Goal: Task Accomplishment & Management: Complete application form

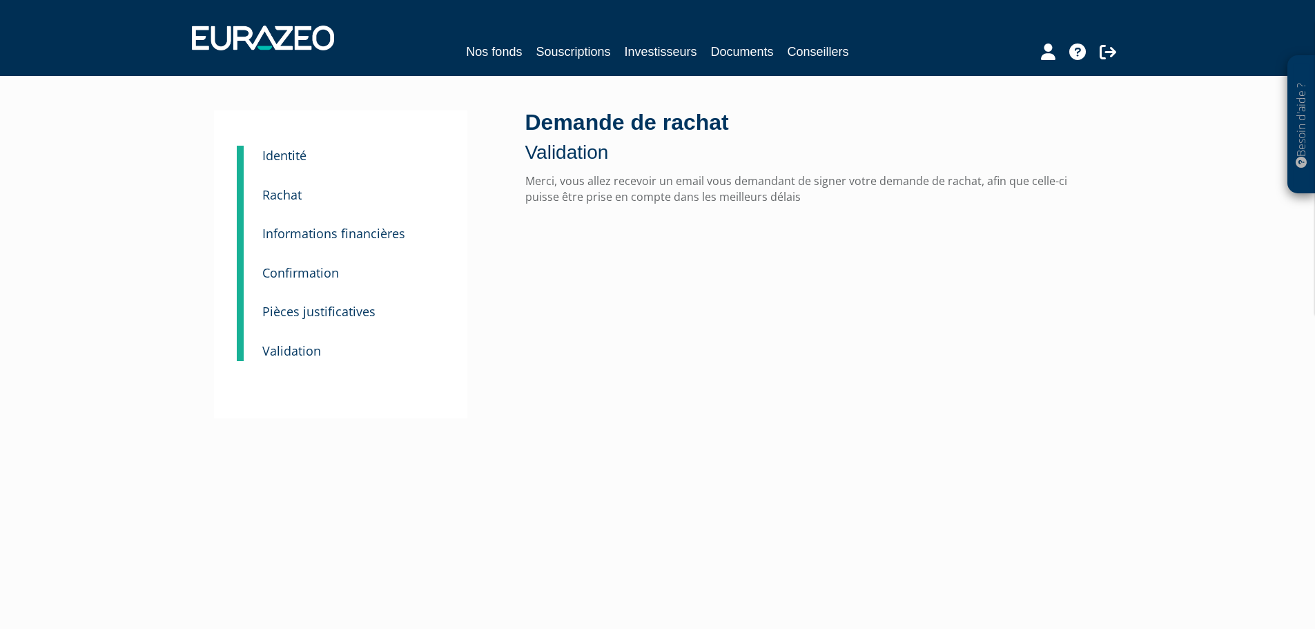
click at [282, 196] on small "Rachat" at bounding box center [281, 194] width 39 height 17
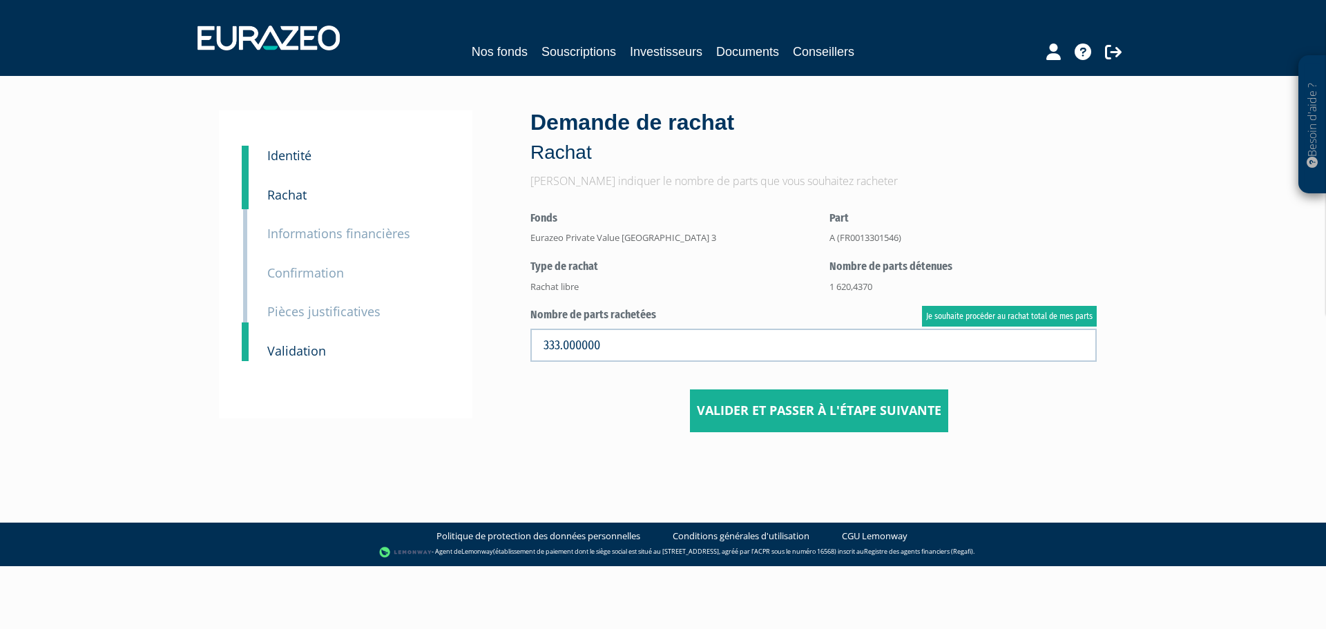
click at [288, 163] on small "Identité" at bounding box center [289, 155] width 44 height 17
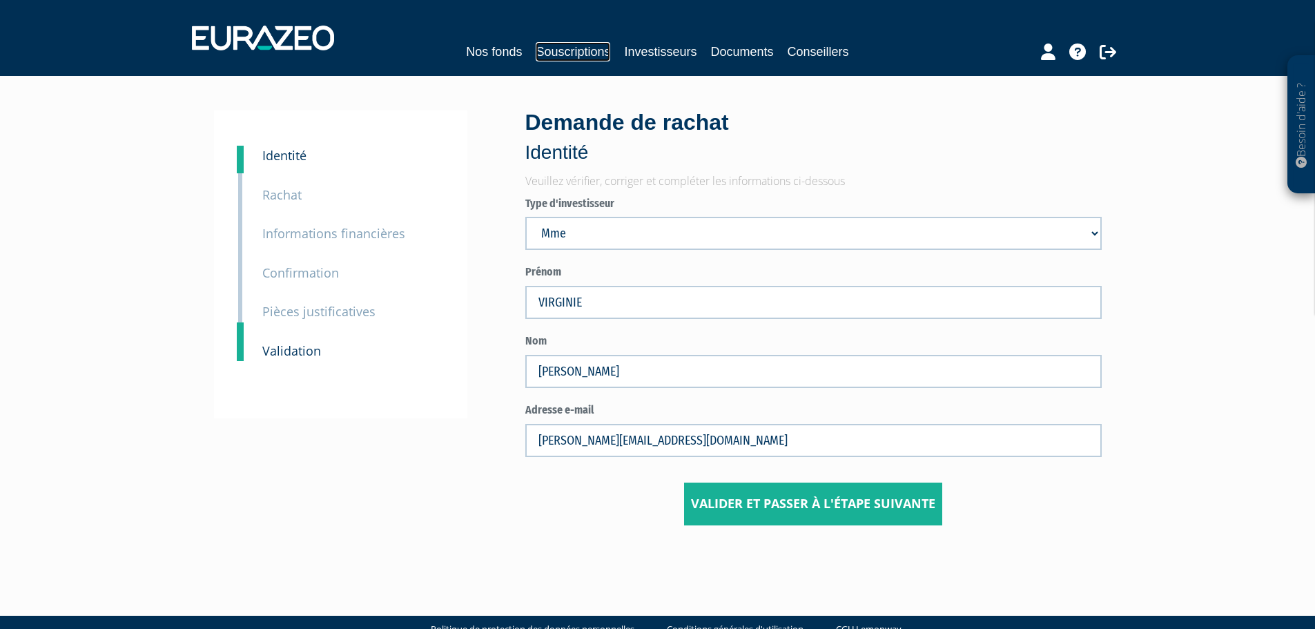
click at [563, 57] on link "Souscriptions" at bounding box center [573, 51] width 75 height 19
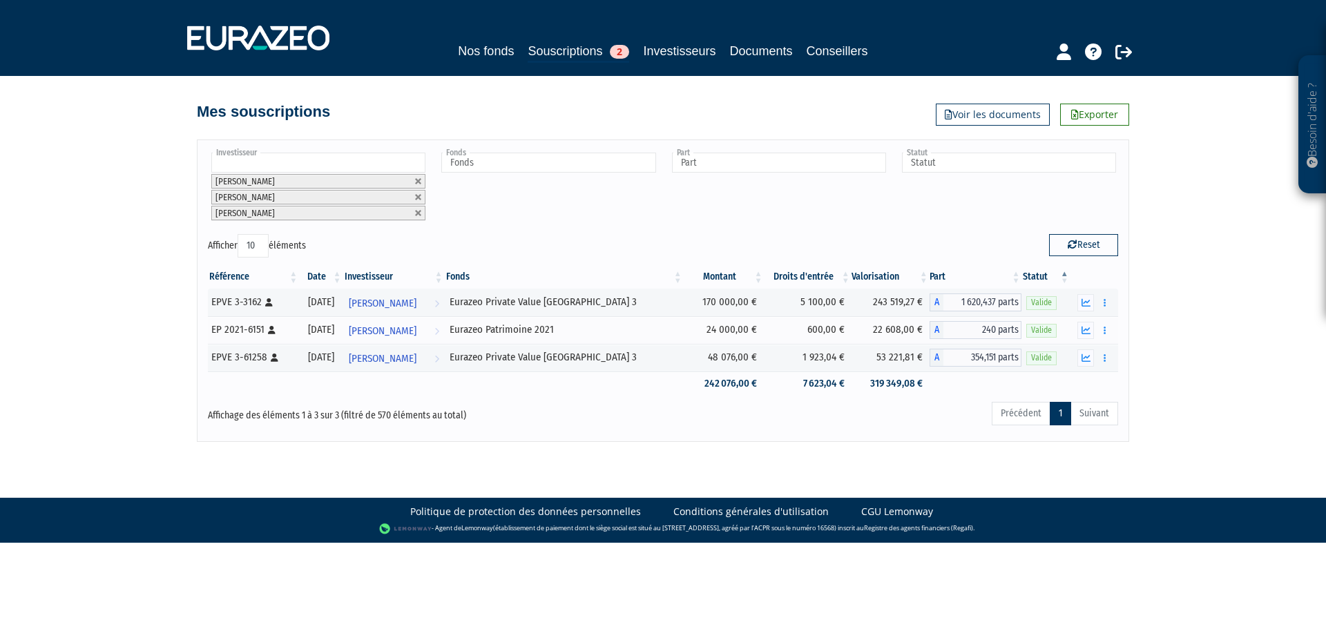
click at [306, 164] on input "text" at bounding box center [318, 163] width 214 height 20
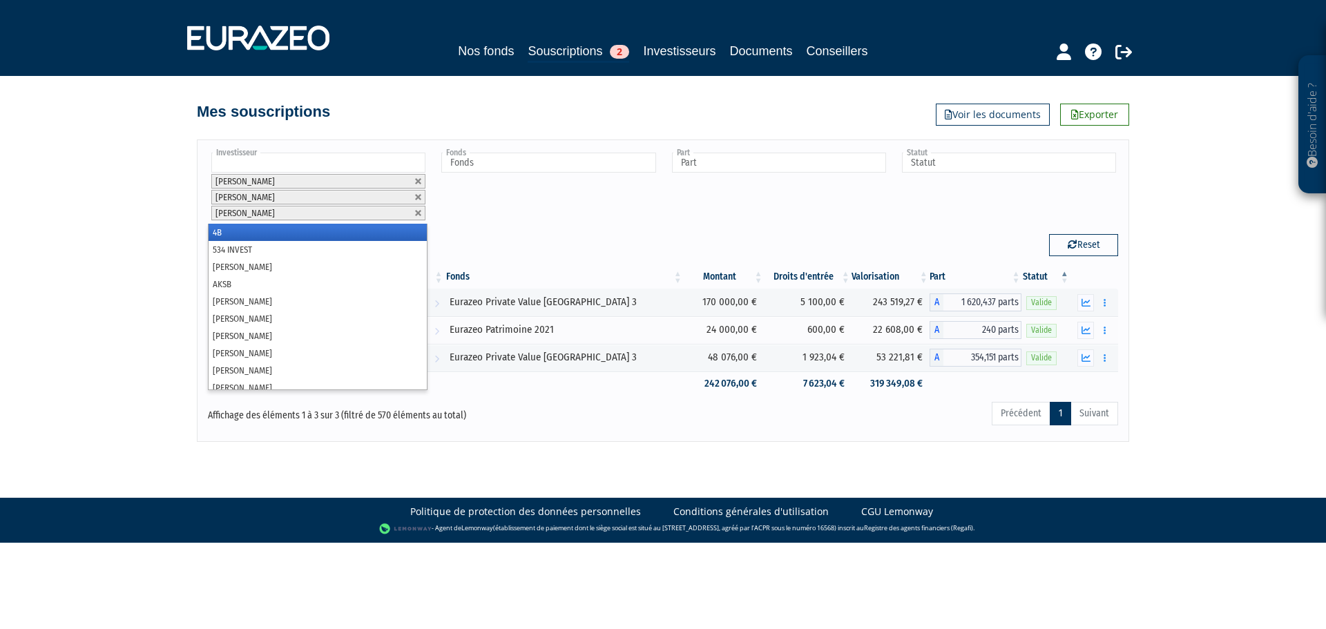
click at [123, 216] on div "Besoin d'aide ? × J'ai besoin d'aide Si vous avez une question à propos du fonc…" at bounding box center [663, 221] width 1326 height 442
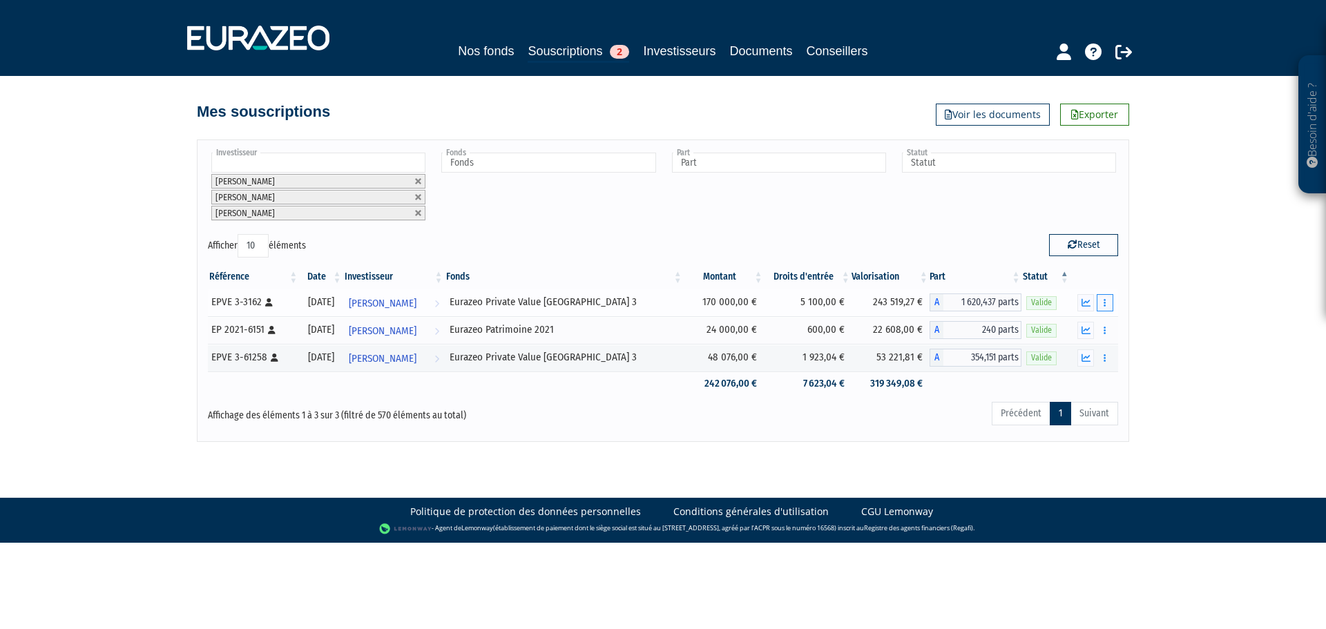
click at [1106, 304] on icon "button" at bounding box center [1104, 302] width 2 height 9
click at [1050, 351] on link "Historique de rachat(s)" at bounding box center [1052, 353] width 114 height 23
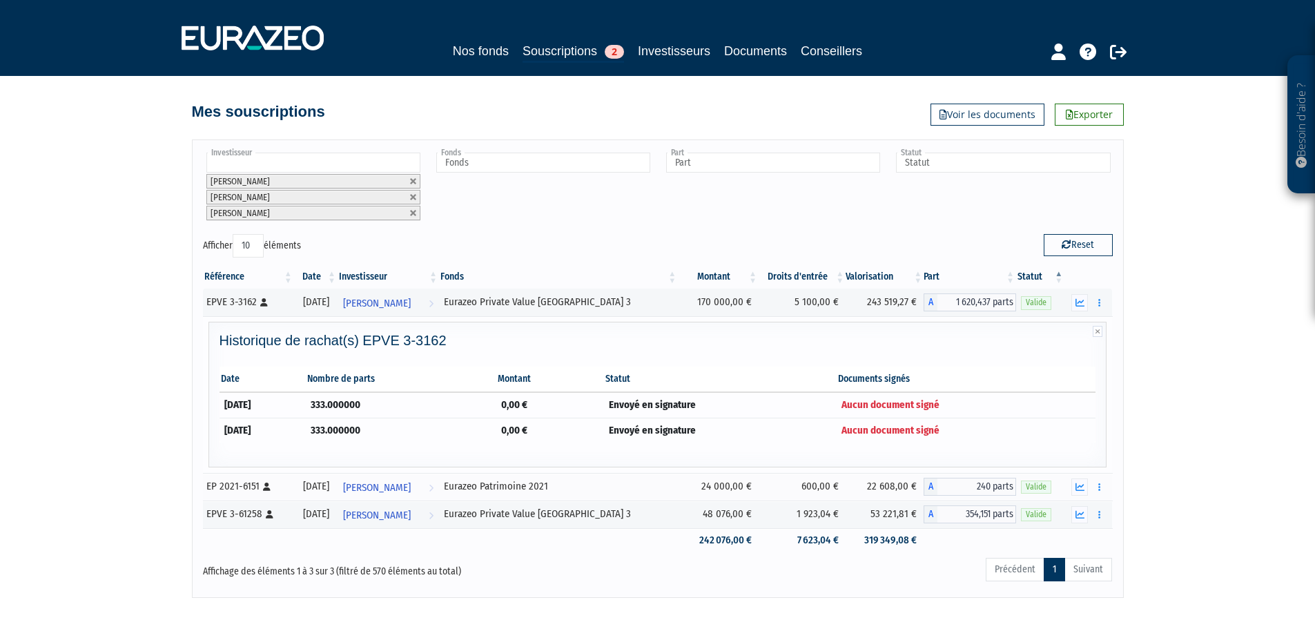
click at [830, 423] on td "Envoyé en signature" at bounding box center [720, 430] width 233 height 25
click at [604, 430] on td "0,00 €" at bounding box center [550, 430] width 108 height 25
click at [445, 427] on td "333.000000" at bounding box center [401, 430] width 191 height 25
click at [1094, 331] on icon at bounding box center [1098, 331] width 10 height 11
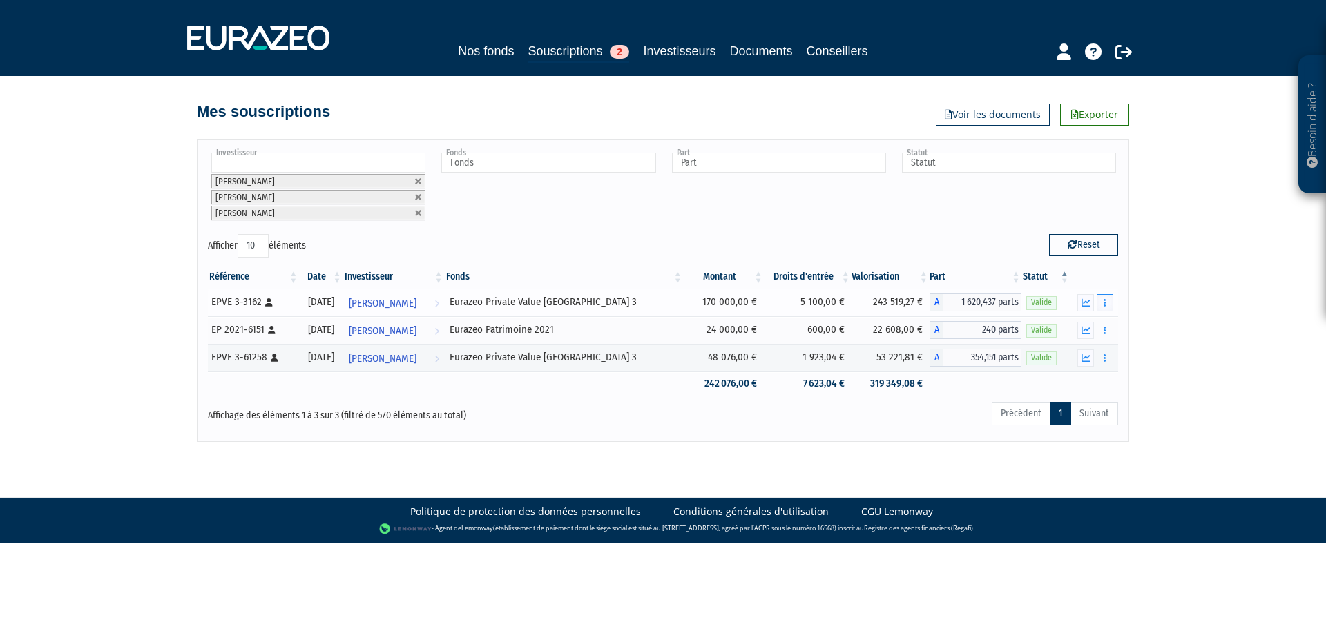
click at [1110, 306] on button "button" at bounding box center [1105, 302] width 17 height 17
click at [1062, 327] on link "Rachat libre" at bounding box center [1052, 327] width 114 height 23
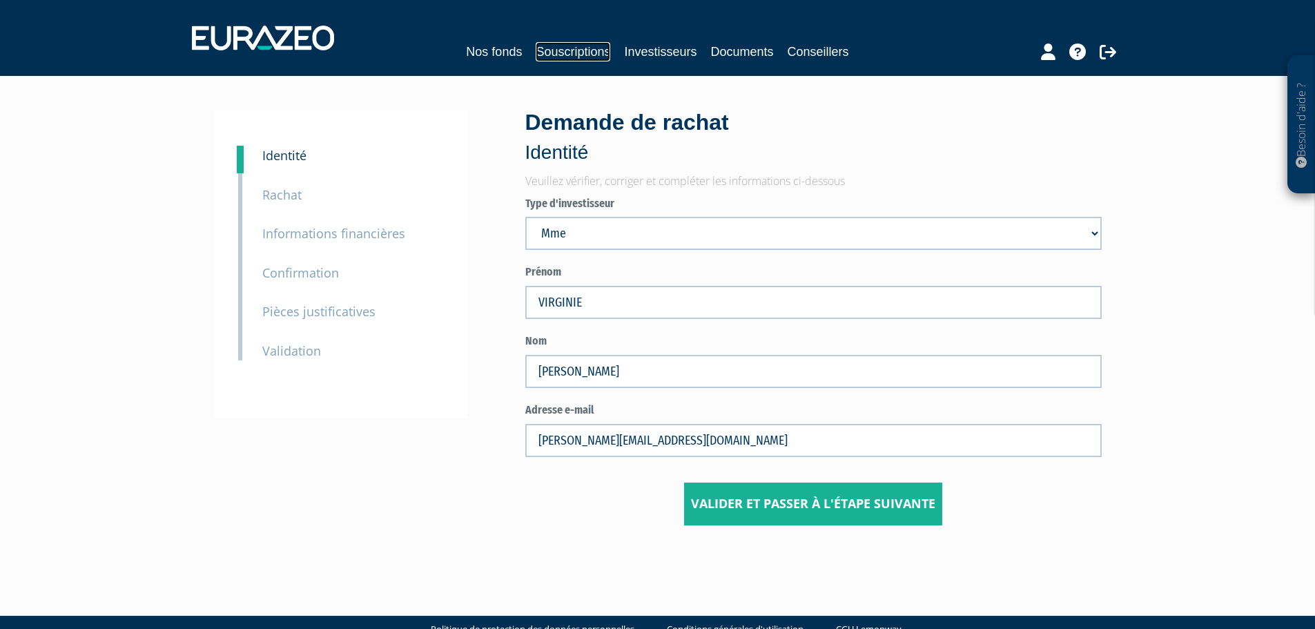
click at [566, 45] on link "Souscriptions" at bounding box center [573, 51] width 75 height 19
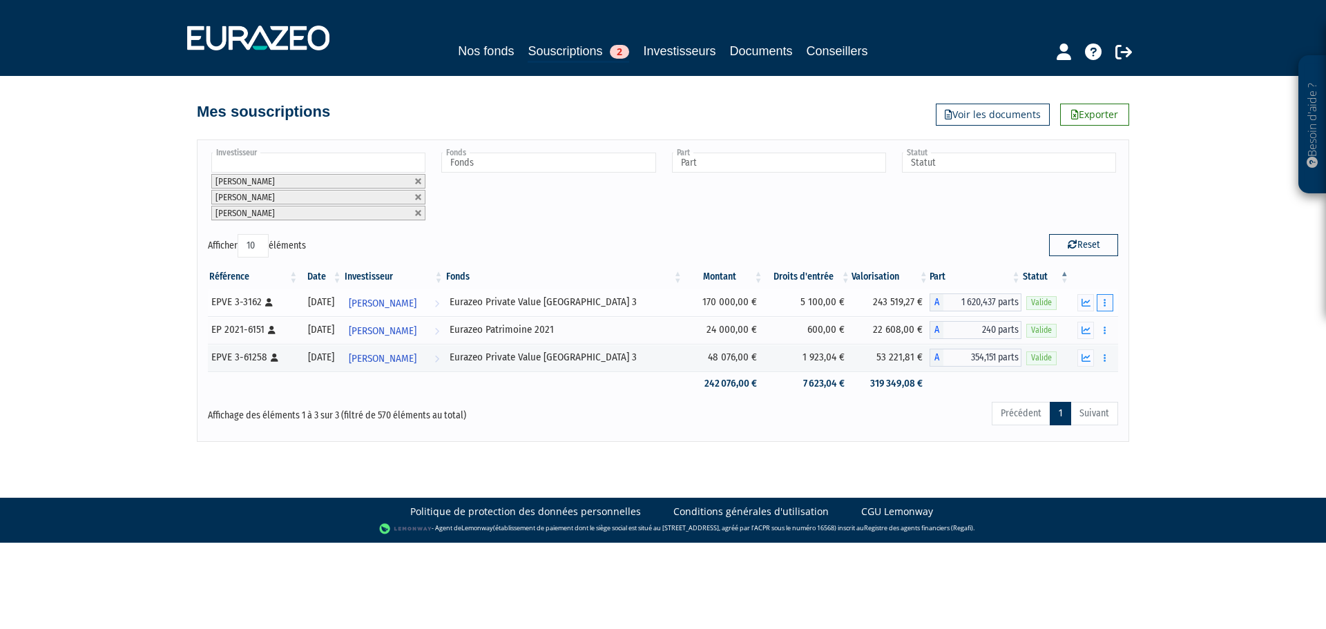
click at [1103, 309] on button "button" at bounding box center [1105, 302] width 17 height 17
click at [669, 56] on link "Investisseurs" at bounding box center [679, 50] width 73 height 19
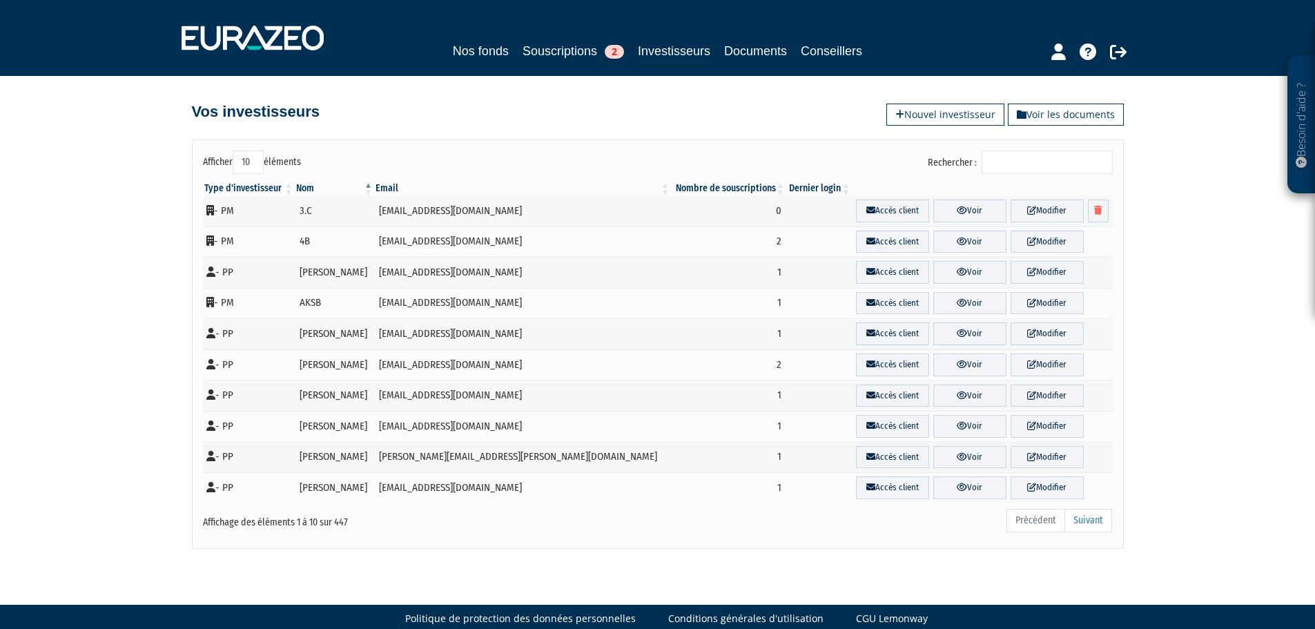
click at [1023, 162] on input "Rechercher :" at bounding box center [1047, 162] width 131 height 23
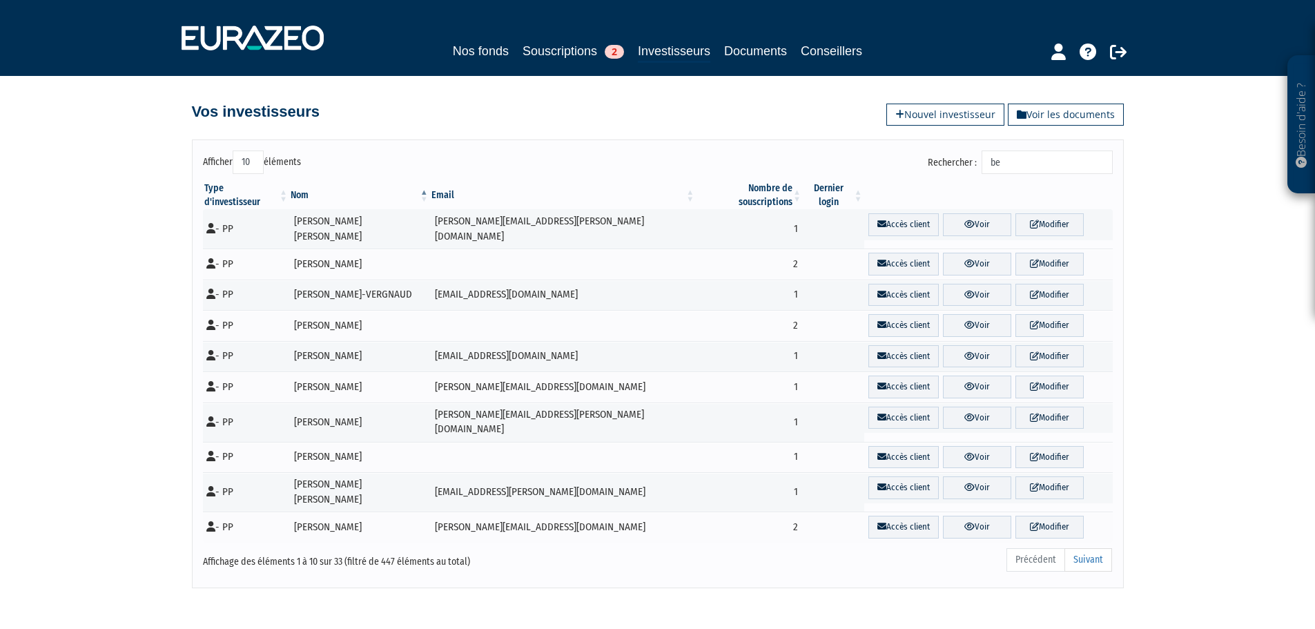
type input "b"
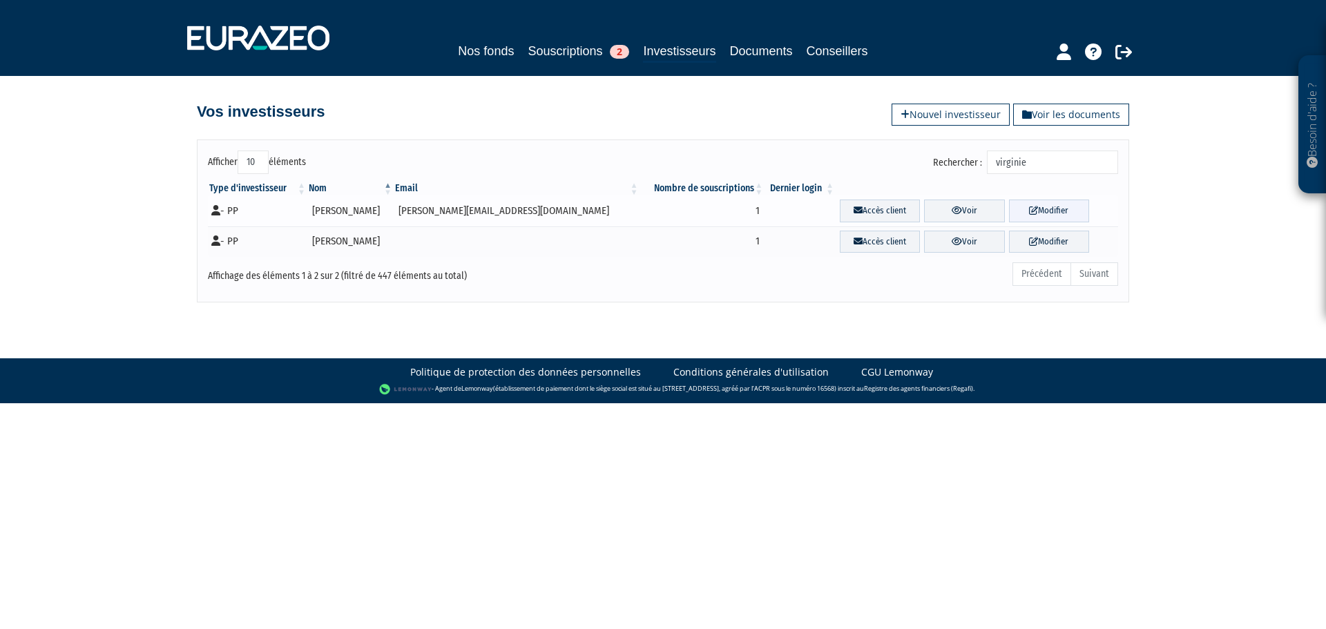
type input "virginie"
click at [1044, 206] on link "Modifier" at bounding box center [1049, 211] width 80 height 23
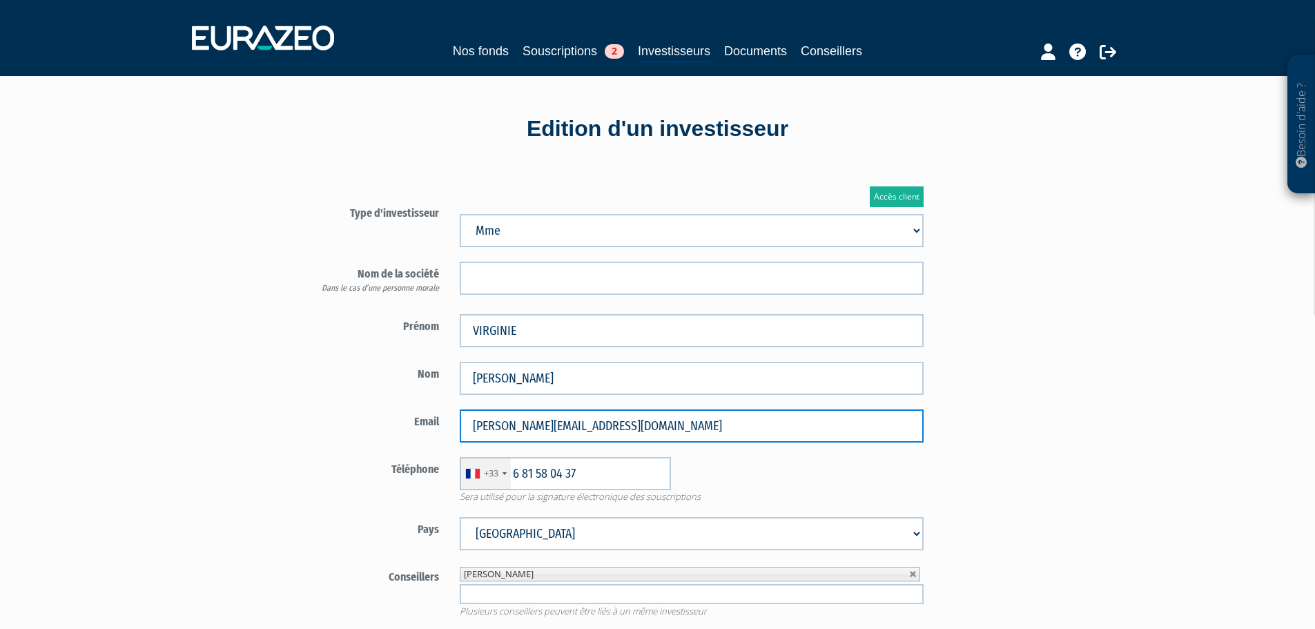
drag, startPoint x: 641, startPoint y: 430, endPoint x: 387, endPoint y: 423, distance: 253.5
click at [387, 423] on div "Email [PERSON_NAME][EMAIL_ADDRESS][DOMAIN_NAME]" at bounding box center [612, 425] width 646 height 33
paste input "[EMAIL_ADDRESS][DOMAIN_NAME]"
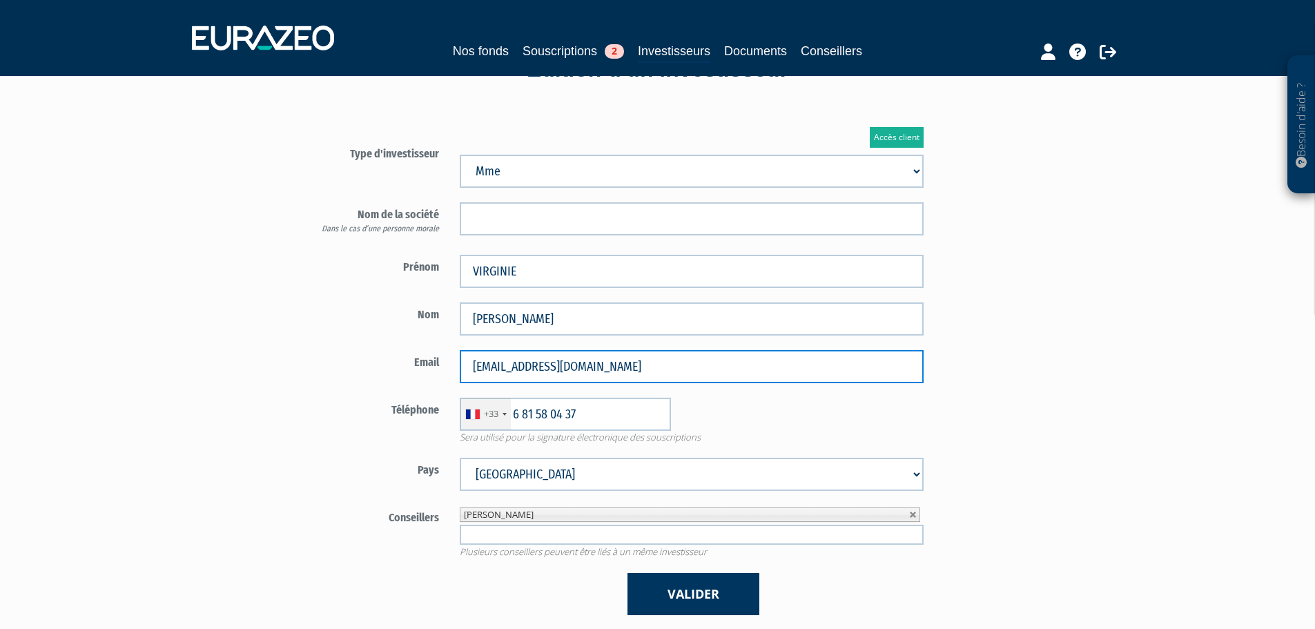
scroll to position [138, 0]
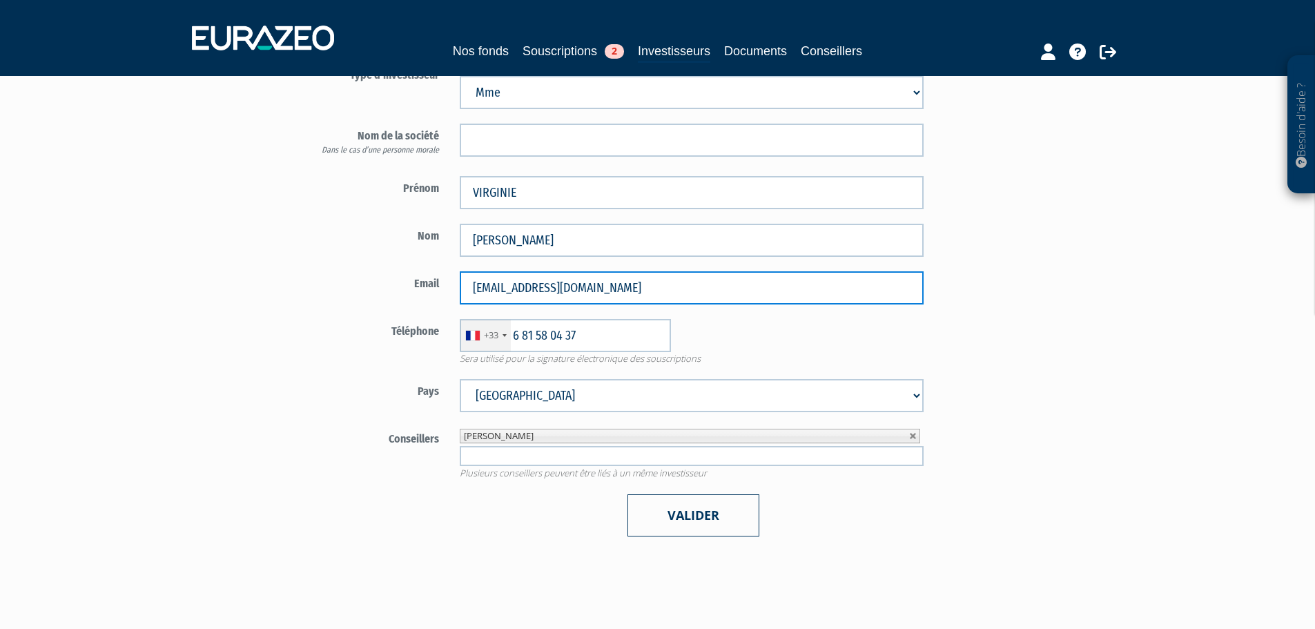
type input "[EMAIL_ADDRESS][DOMAIN_NAME]"
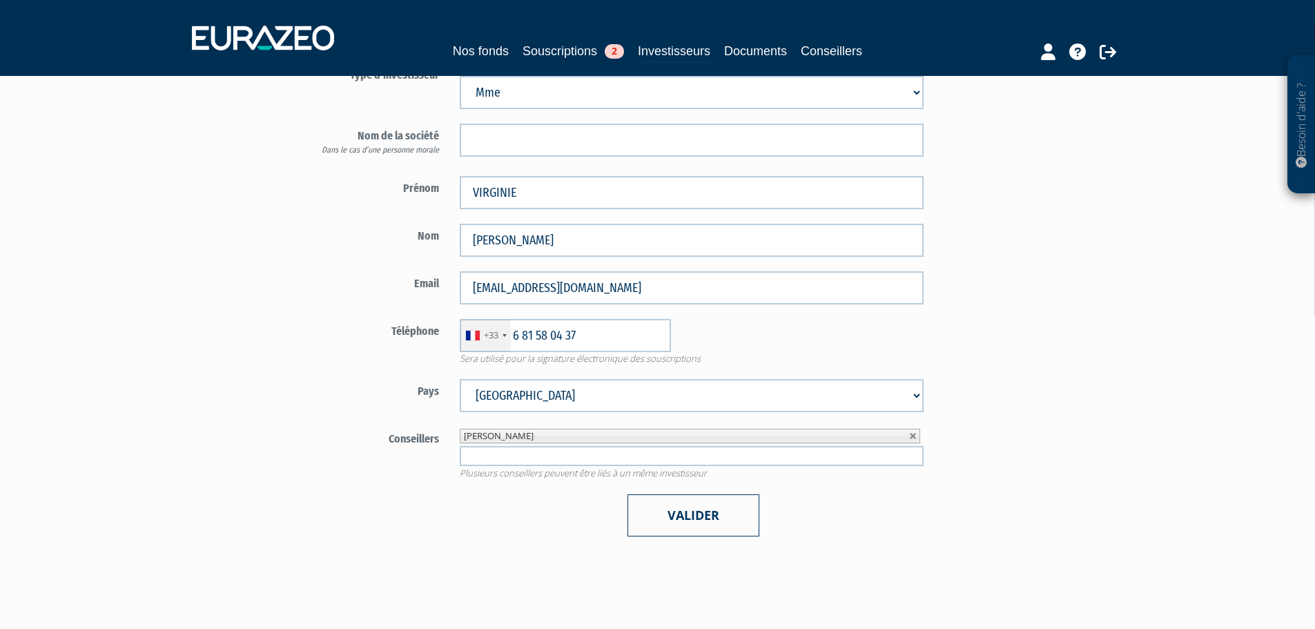
click at [672, 514] on button "Valider" at bounding box center [694, 515] width 132 height 42
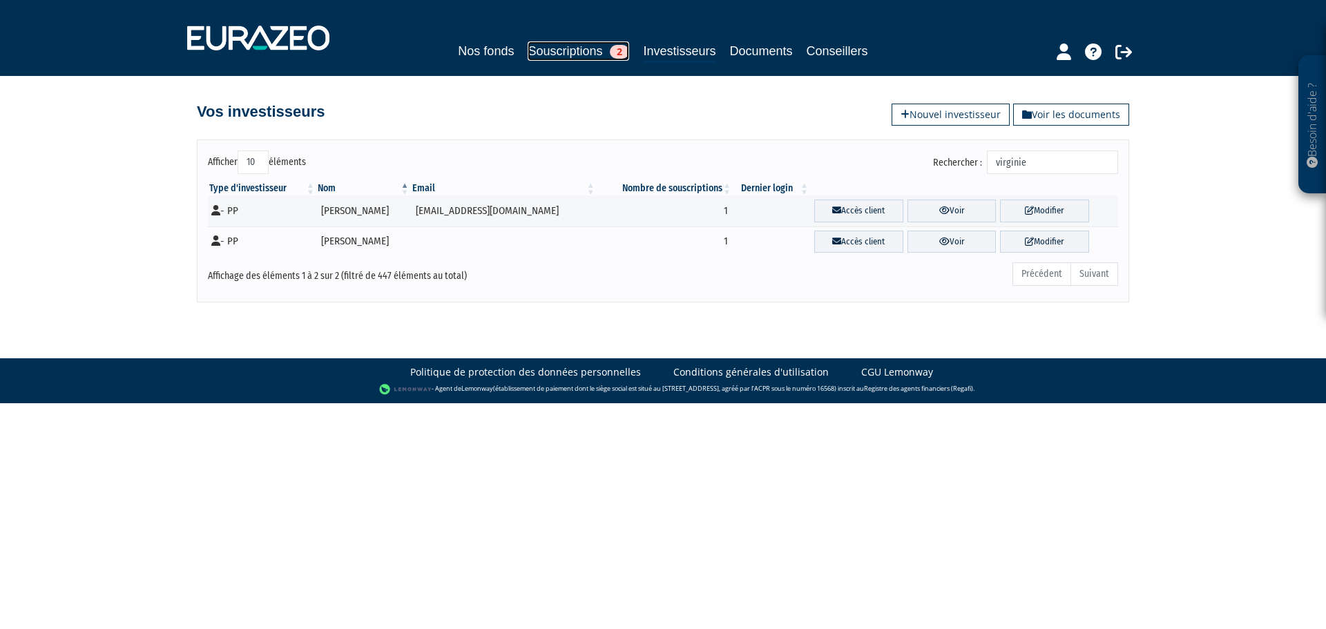
click at [543, 55] on link "Souscriptions 2" at bounding box center [579, 50] width 102 height 19
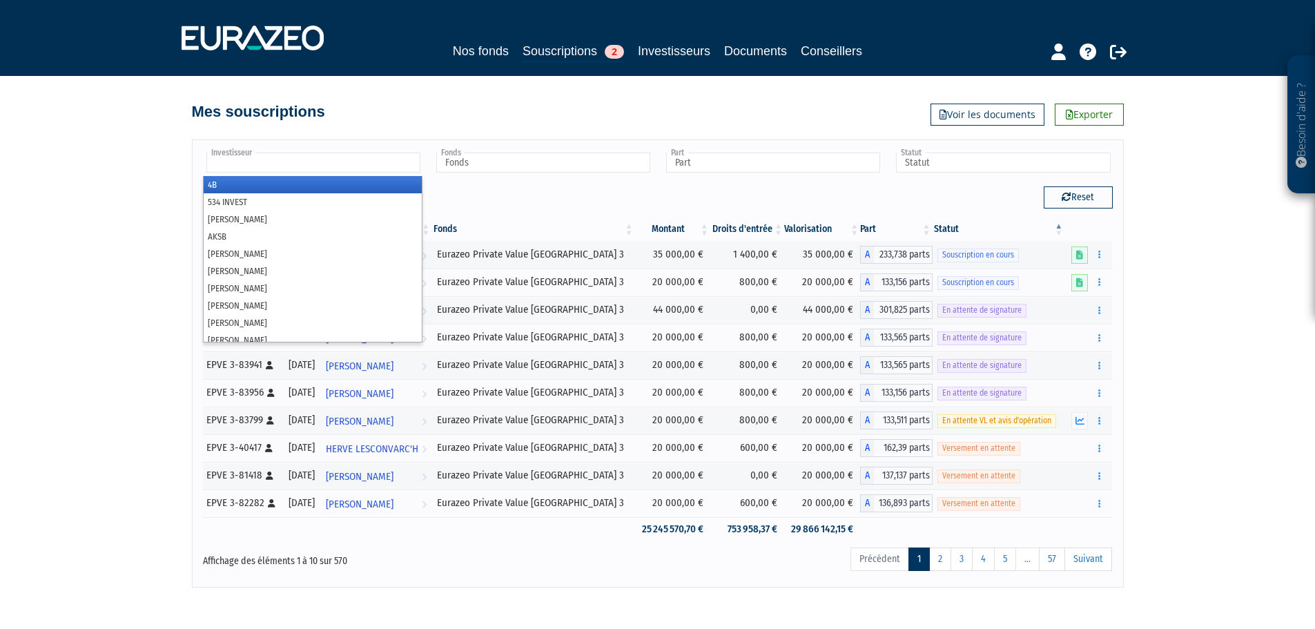
click at [392, 165] on input "text" at bounding box center [313, 163] width 214 height 20
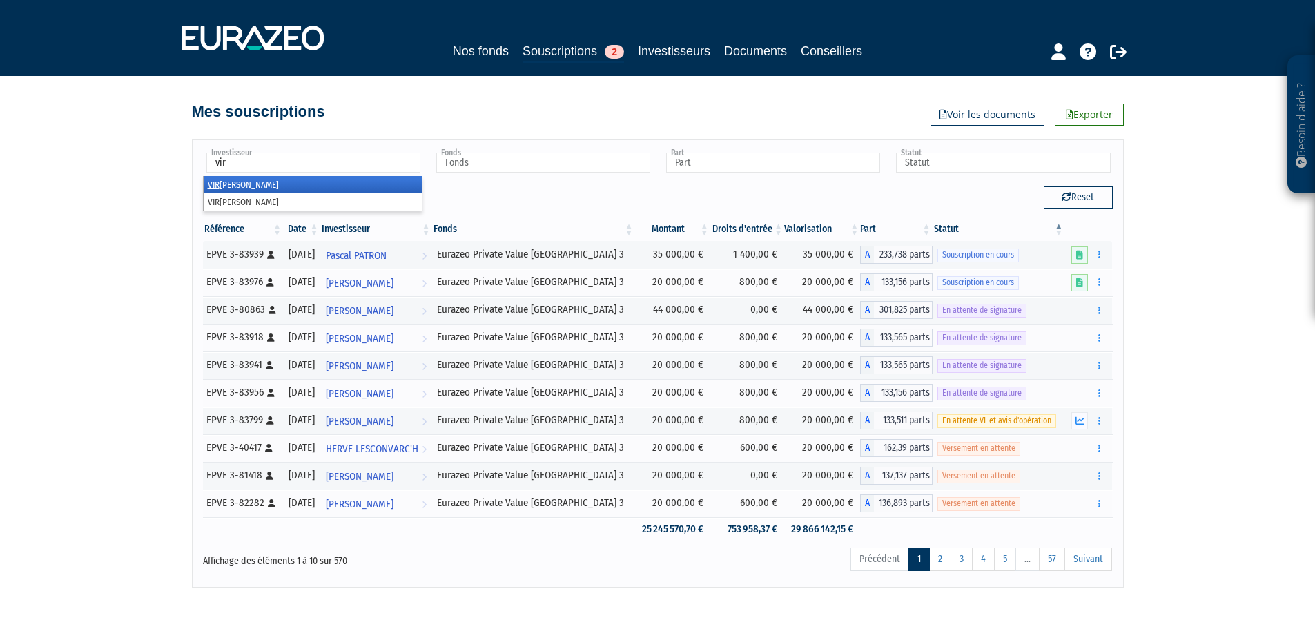
type input "vir"
click at [296, 182] on li "VIR GINIE BERNARD" at bounding box center [313, 184] width 218 height 17
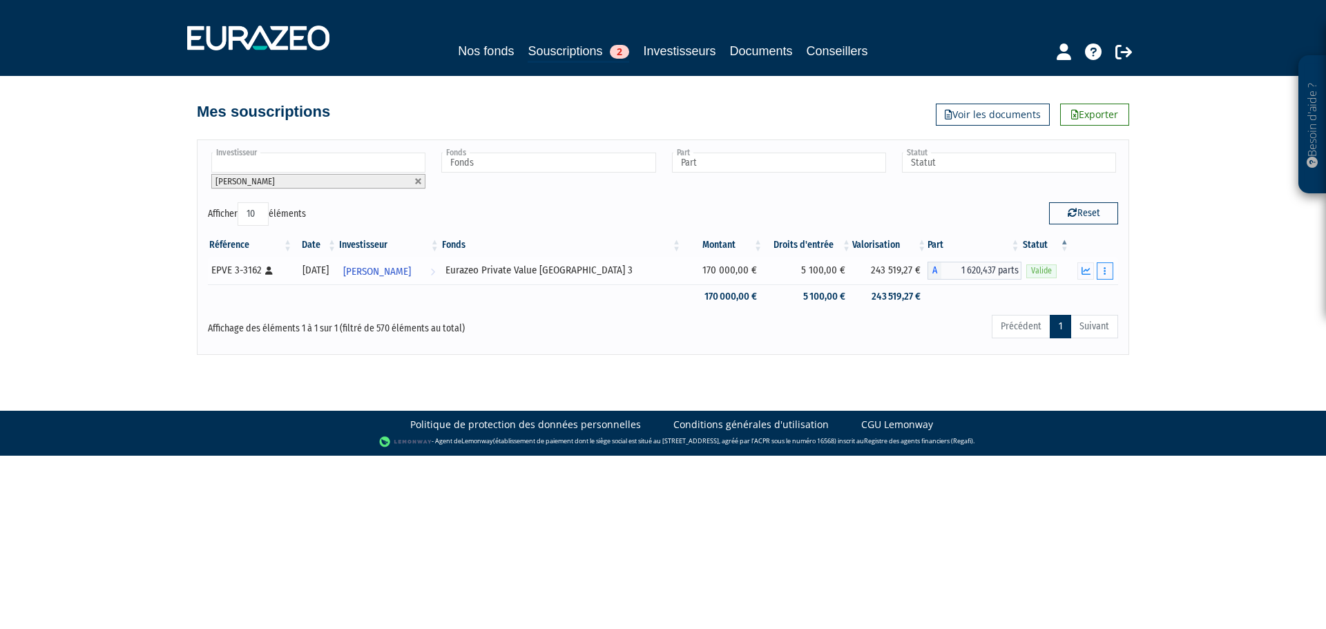
click at [1108, 269] on button "button" at bounding box center [1105, 270] width 17 height 17
click at [1096, 290] on link "Rachat libre" at bounding box center [1075, 295] width 68 height 23
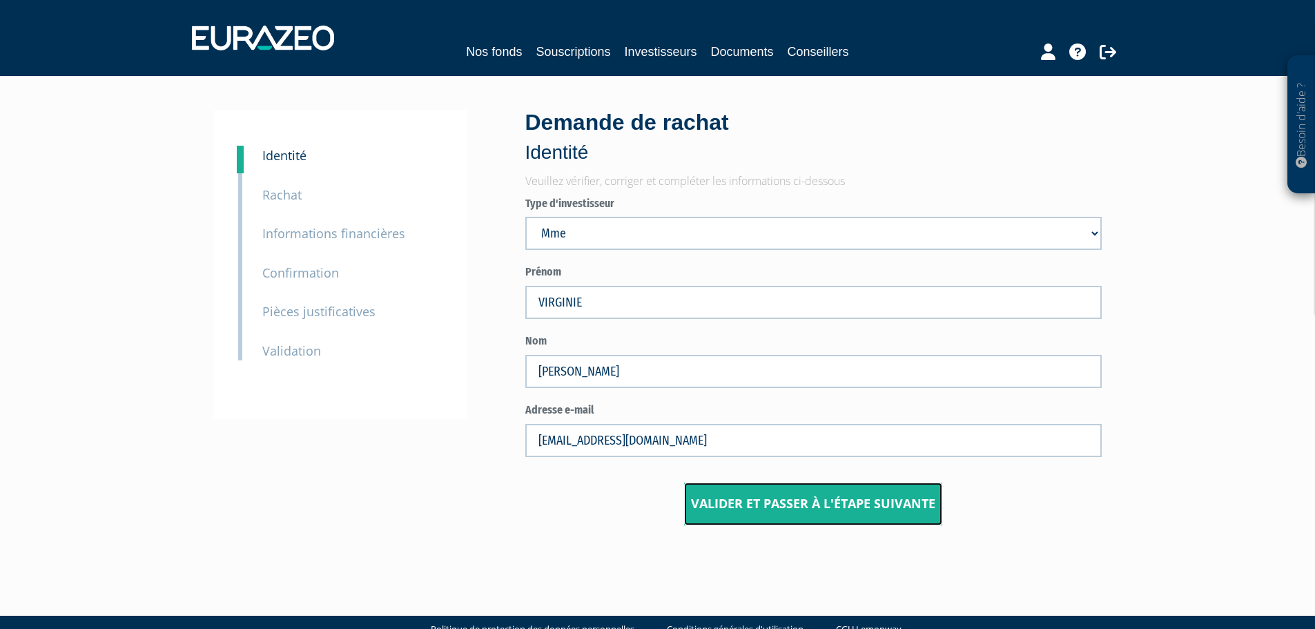
click at [876, 515] on button "Valider et passer à l'étape suivante" at bounding box center [813, 504] width 258 height 43
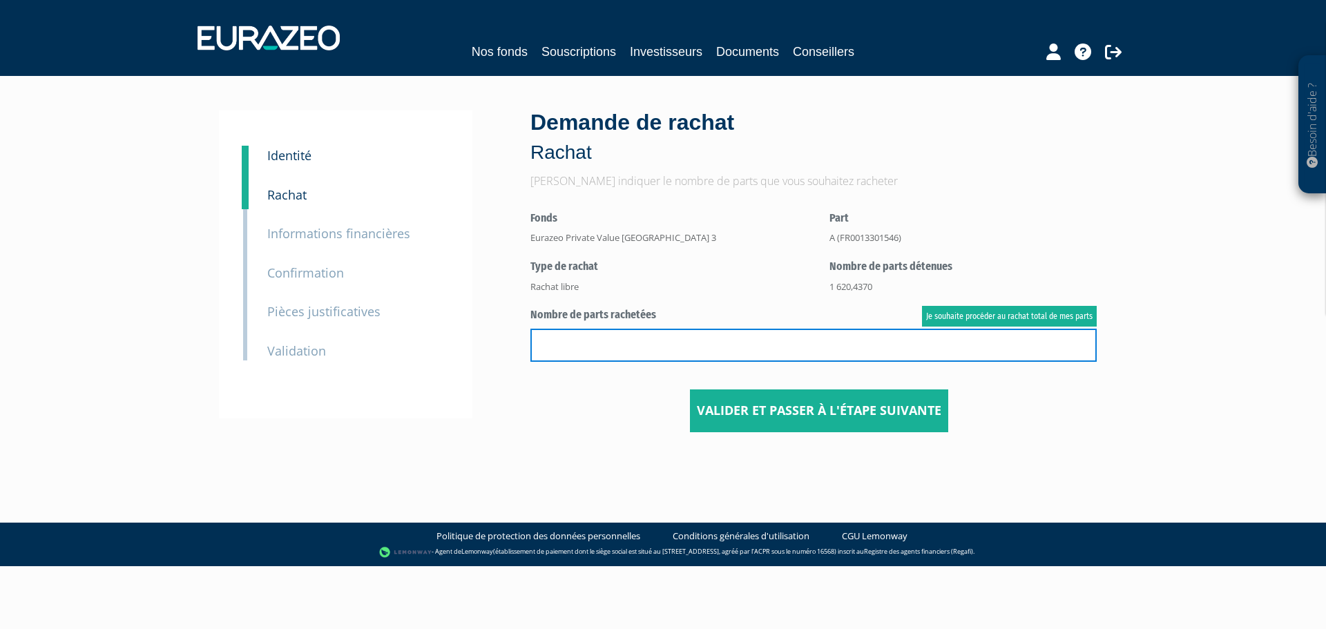
click at [691, 338] on input "text" at bounding box center [813, 345] width 566 height 33
type input "333"
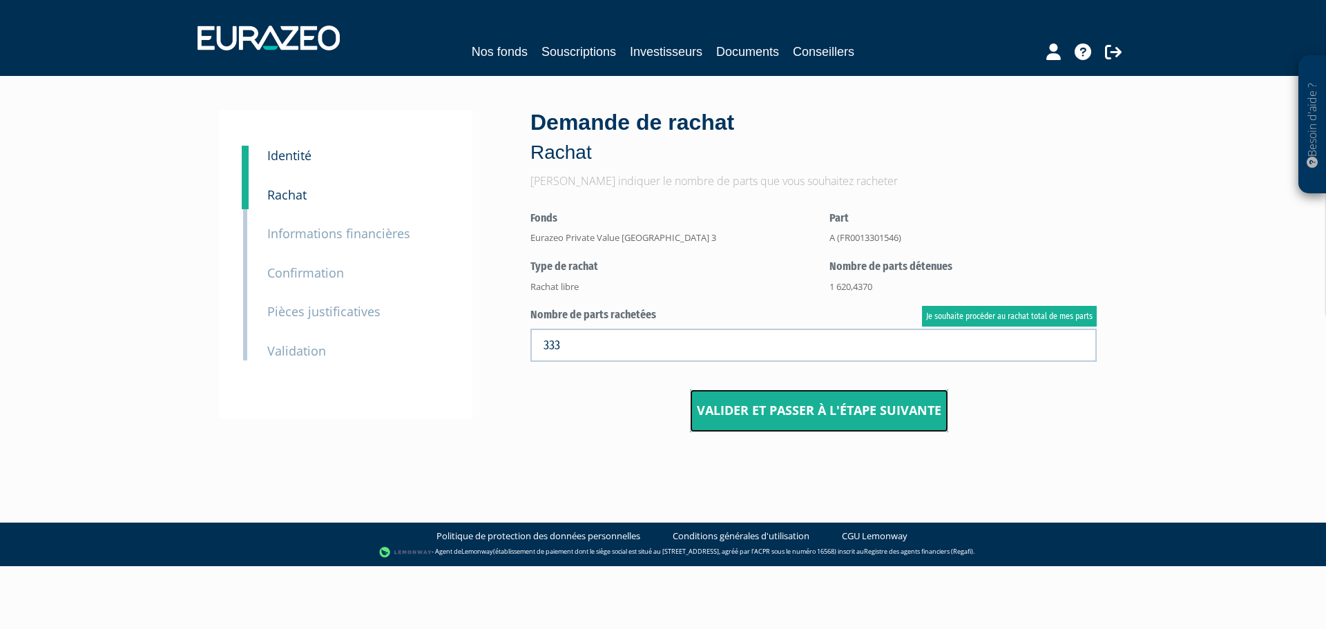
click at [855, 406] on button "Valider et passer à l'étape suivante" at bounding box center [819, 410] width 258 height 43
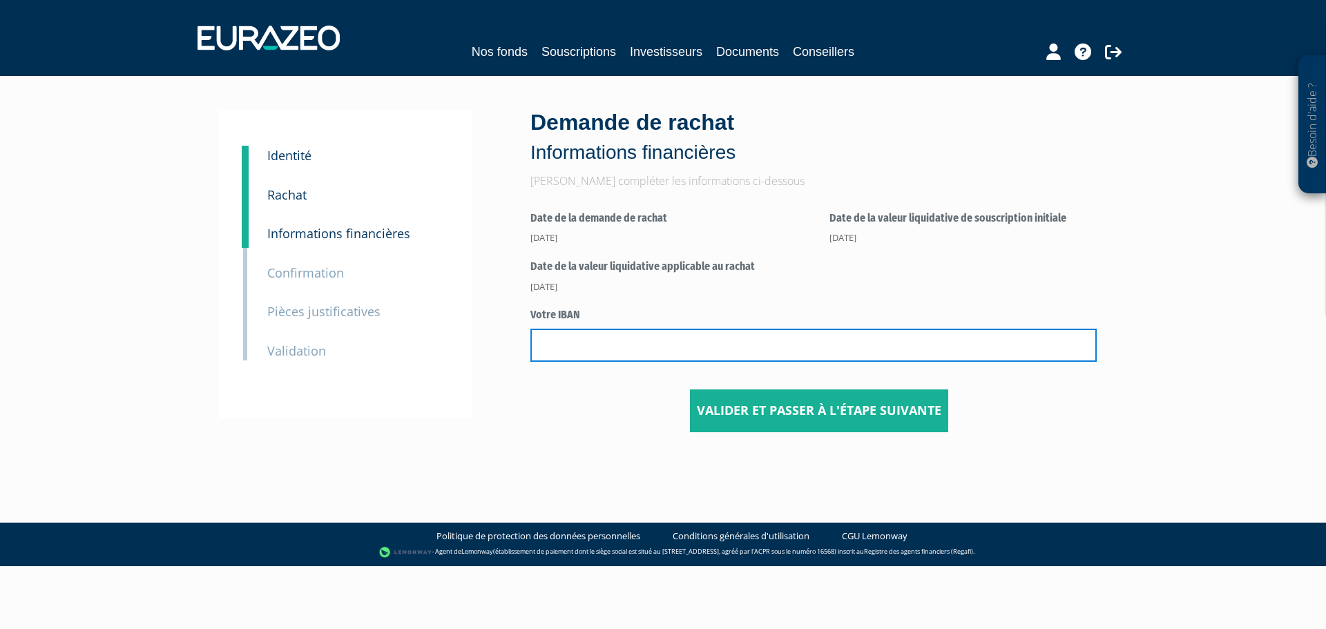
click at [557, 340] on input "text" at bounding box center [813, 345] width 566 height 33
type input "FR7610096180480001664850259"
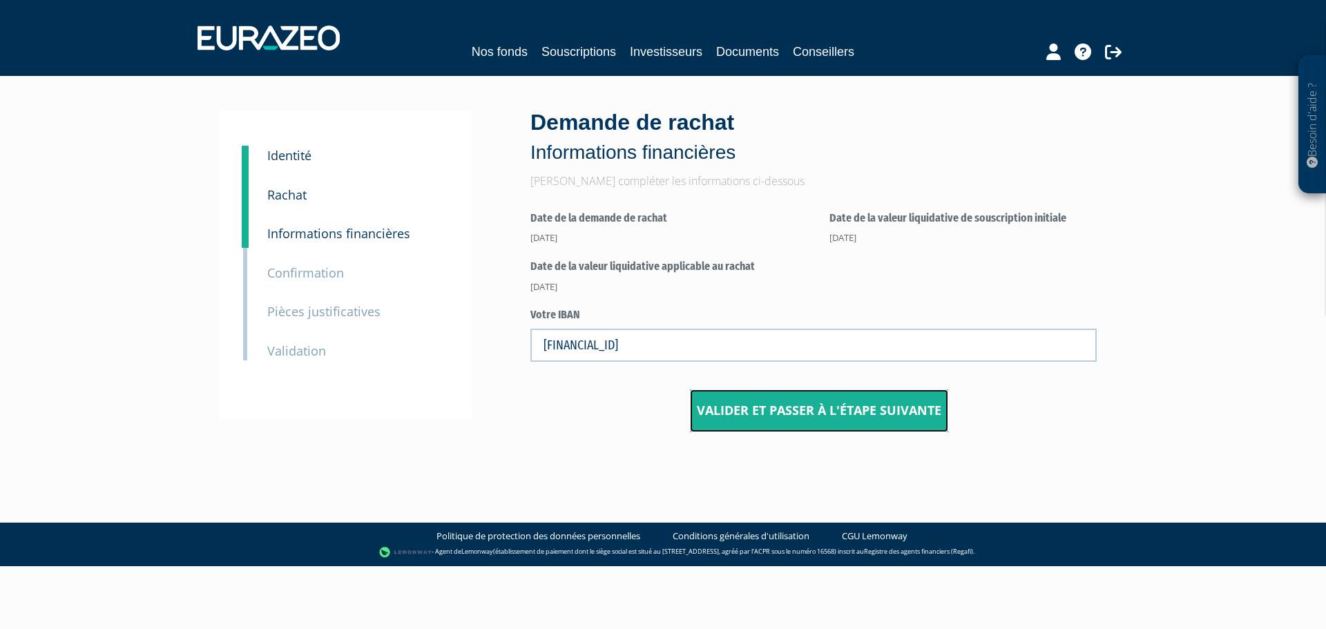
click at [735, 408] on button "Valider et passer à l'étape suivante" at bounding box center [819, 410] width 258 height 43
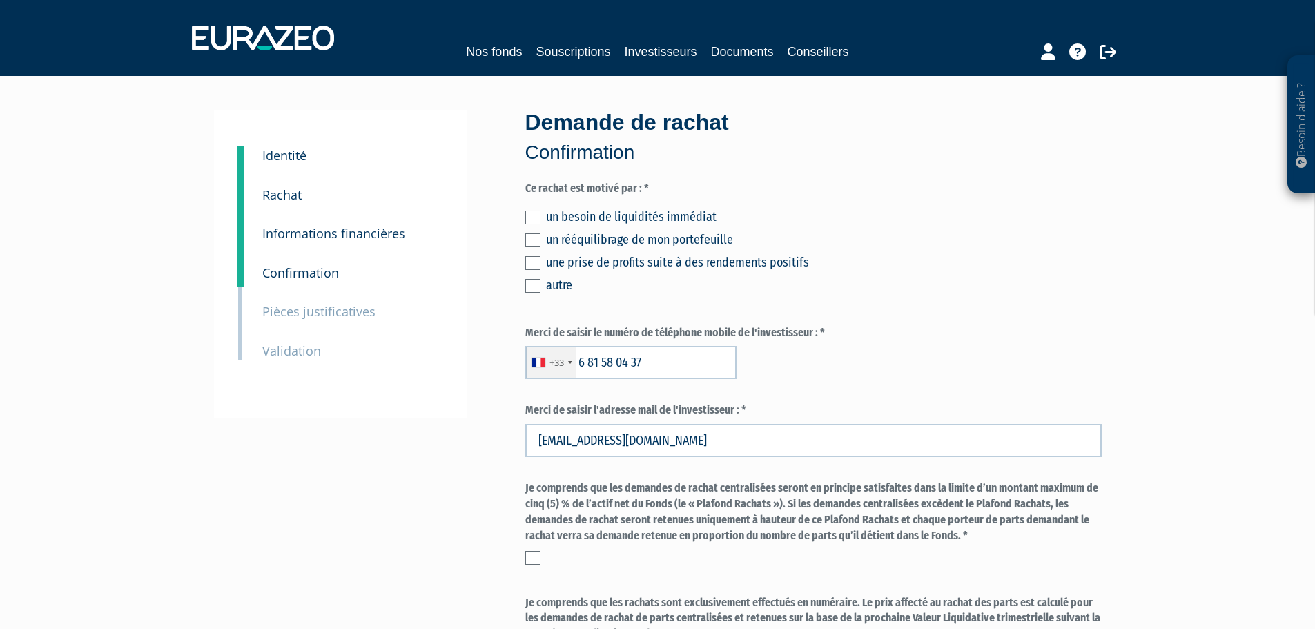
click at [537, 217] on label at bounding box center [532, 218] width 15 height 14
click at [0, 0] on input "checkbox" at bounding box center [0, 0] width 0 height 0
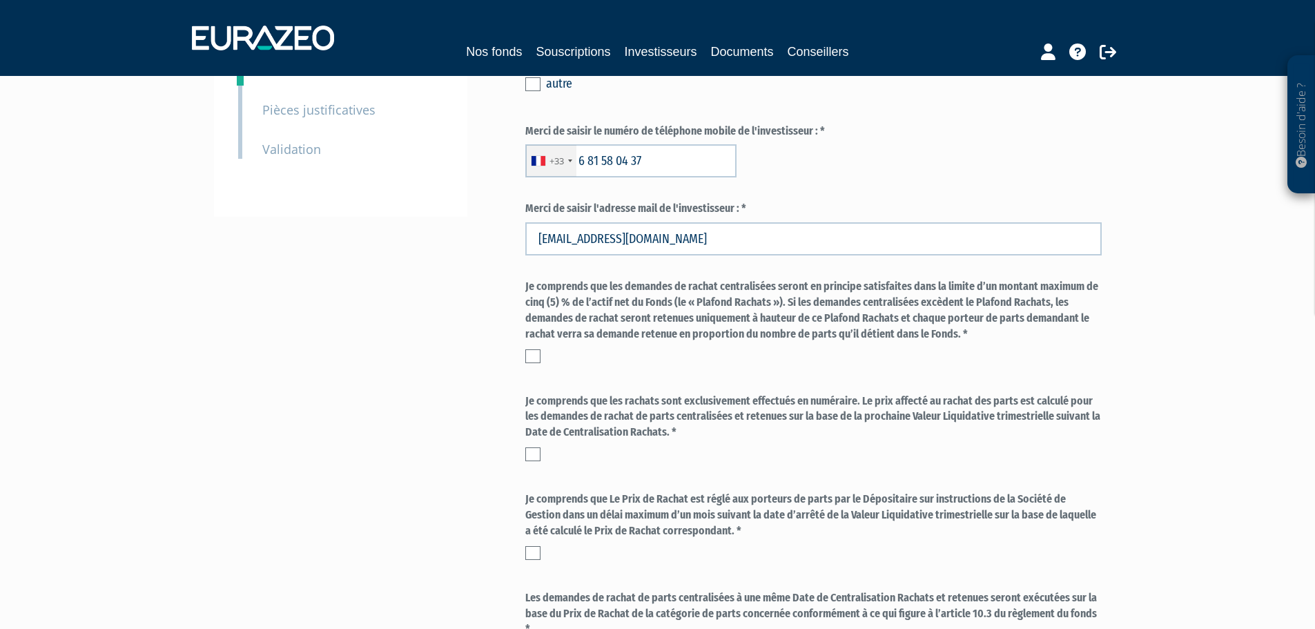
scroll to position [207, 0]
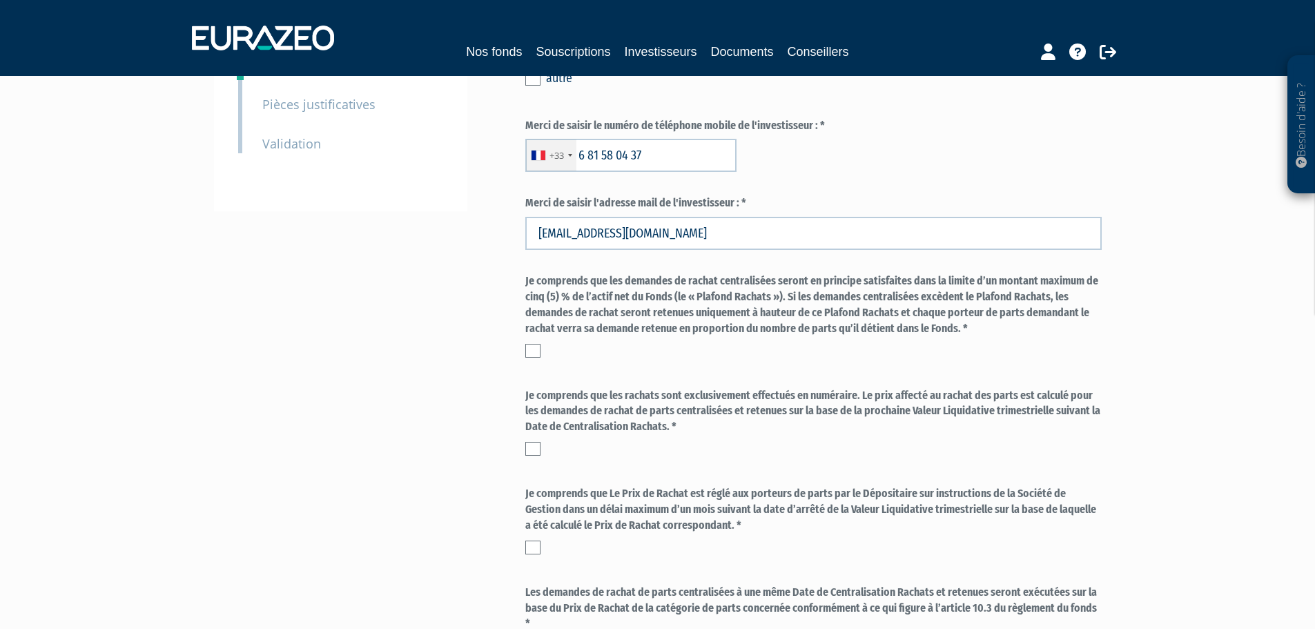
click at [528, 347] on label at bounding box center [532, 351] width 15 height 14
click at [0, 0] on input "checkbox" at bounding box center [0, 0] width 0 height 0
click at [536, 452] on label at bounding box center [532, 449] width 15 height 14
click at [0, 0] on input "checkbox" at bounding box center [0, 0] width 0 height 0
click at [532, 545] on label at bounding box center [532, 548] width 15 height 14
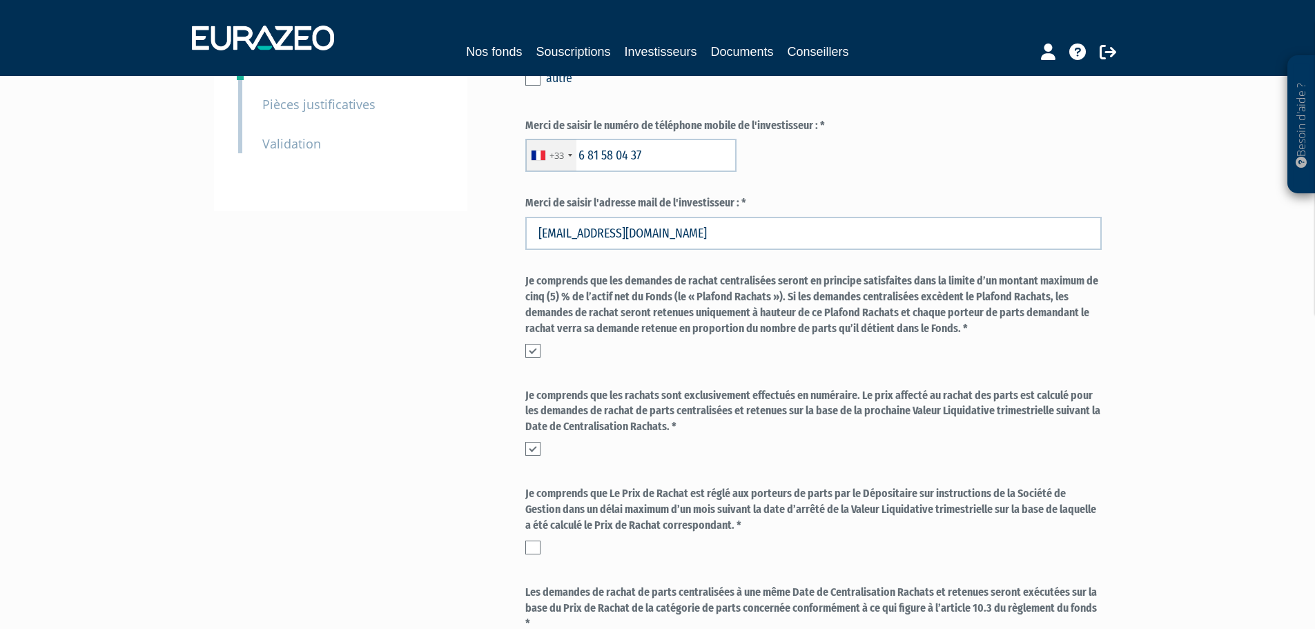
click at [0, 0] on input "checkbox" at bounding box center [0, 0] width 0 height 0
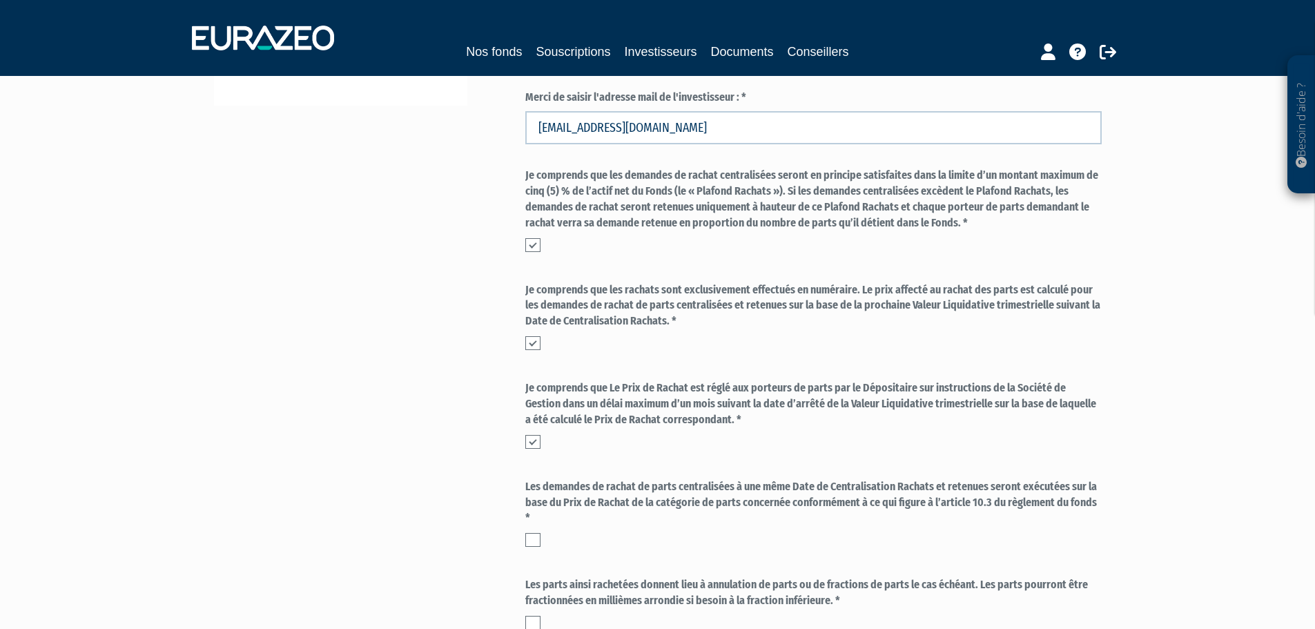
scroll to position [414, 0]
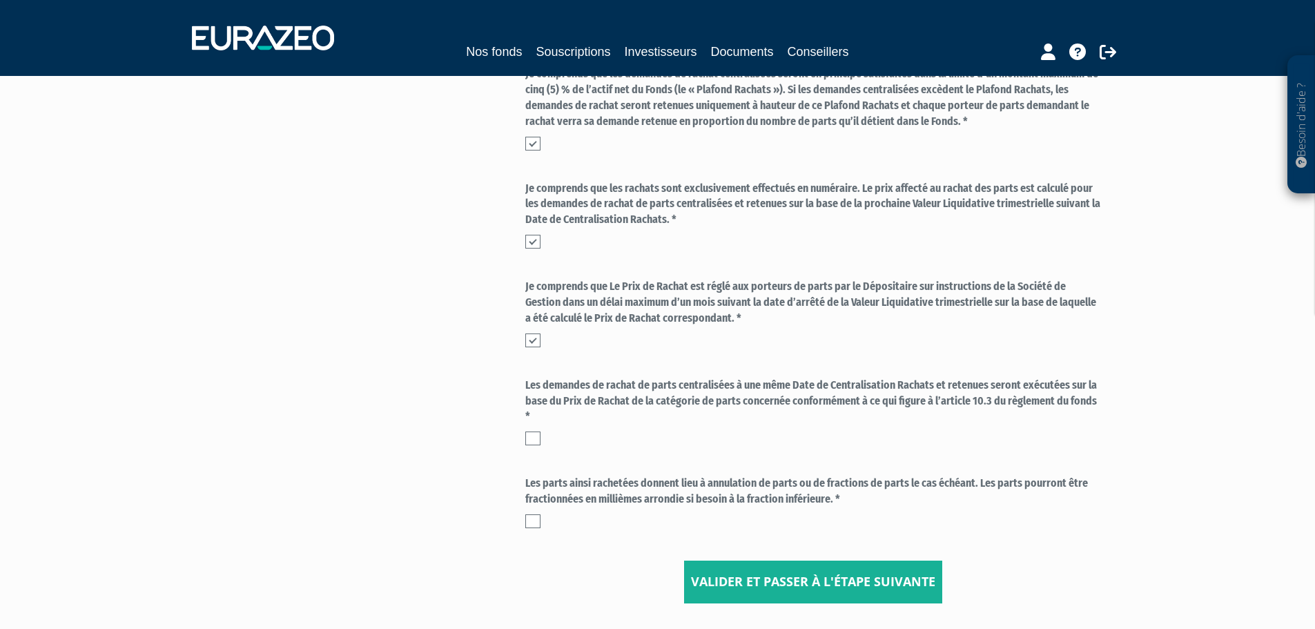
click at [530, 435] on label at bounding box center [532, 439] width 15 height 14
click at [0, 0] on input "checkbox" at bounding box center [0, 0] width 0 height 0
click at [528, 521] on label at bounding box center [532, 521] width 15 height 14
click at [0, 0] on input "checkbox" at bounding box center [0, 0] width 0 height 0
click at [744, 577] on button "Valider et passer à l'étape suivante" at bounding box center [813, 582] width 258 height 43
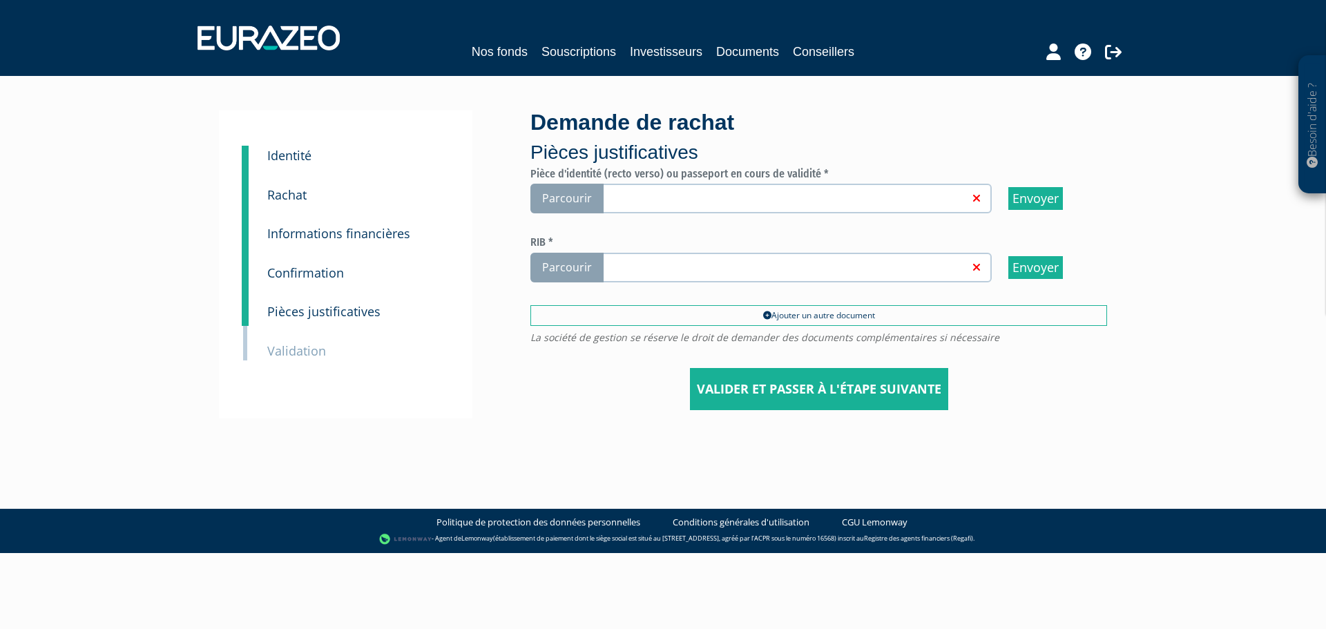
click at [563, 206] on span "Parcourir" at bounding box center [566, 199] width 73 height 30
click at [0, 0] on input "Parcourir" at bounding box center [0, 0] width 0 height 0
click at [538, 261] on span "Parcourir" at bounding box center [566, 268] width 73 height 30
click at [0, 0] on input "Parcourir" at bounding box center [0, 0] width 0 height 0
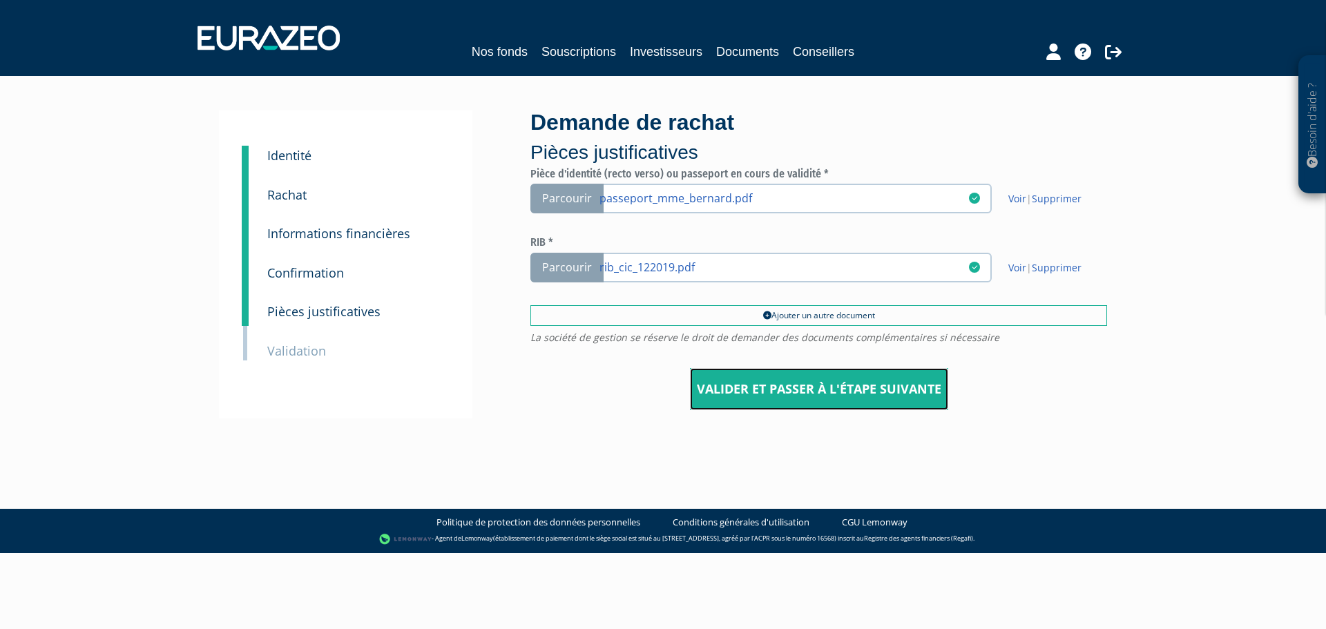
click at [784, 385] on input "Valider et passer à l'étape suivante" at bounding box center [819, 389] width 258 height 43
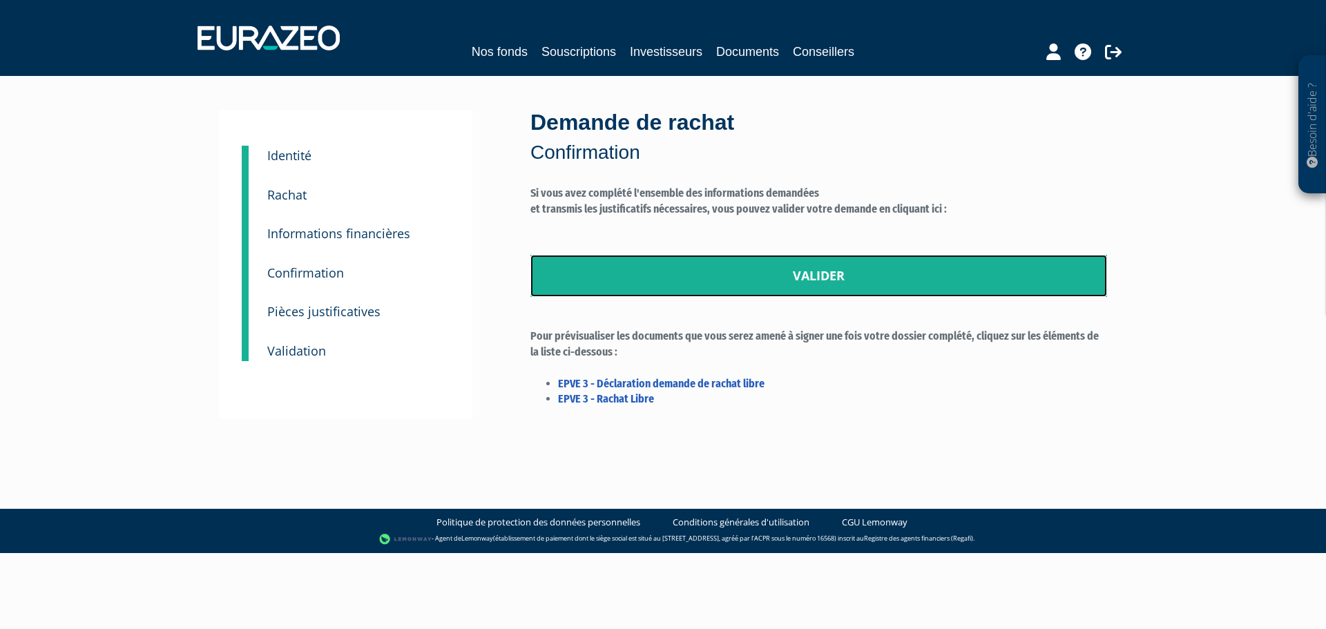
click at [750, 275] on link "Valider" at bounding box center [818, 276] width 577 height 43
